Goal: Task Accomplishment & Management: Manage account settings

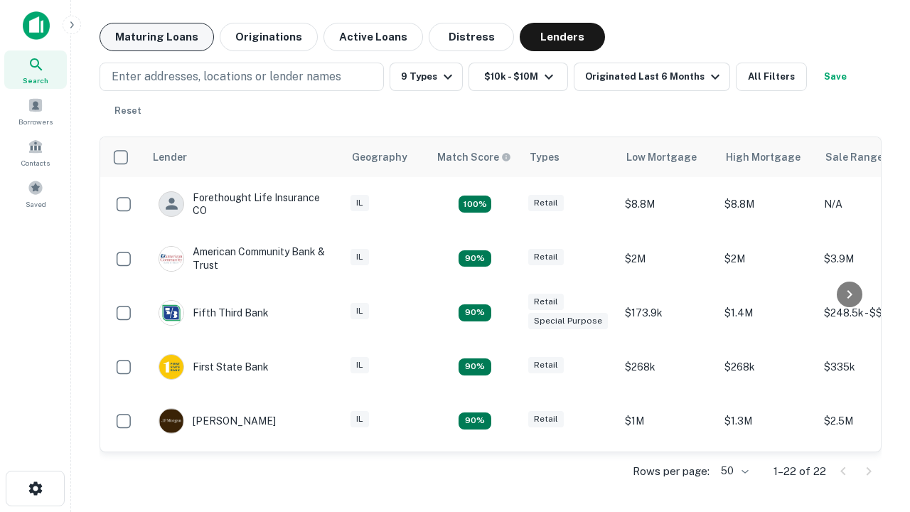
click at [156, 37] on button "Maturing Loans" at bounding box center [157, 37] width 115 height 28
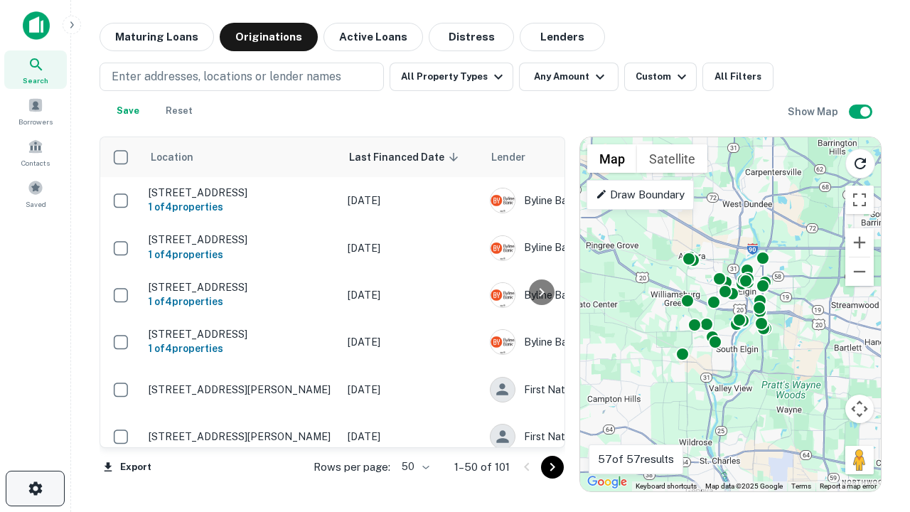
click at [35, 489] on icon "button" at bounding box center [35, 488] width 17 height 17
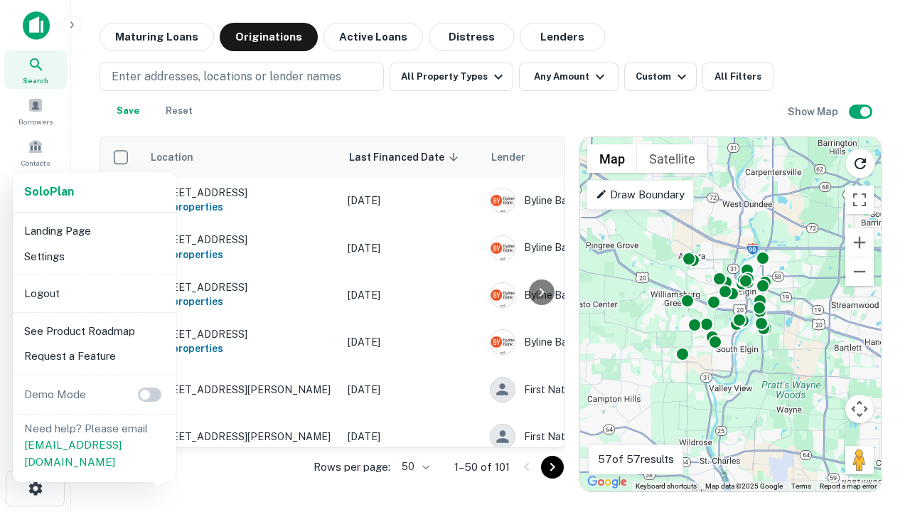
click at [94, 293] on li "Logout" at bounding box center [94, 294] width 152 height 26
